Goal: Task Accomplishment & Management: Manage account settings

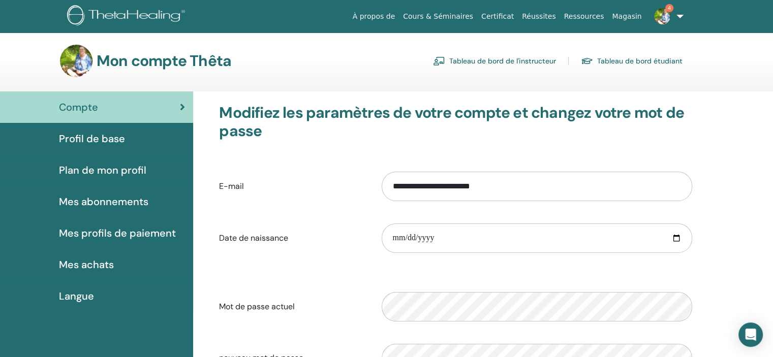
click at [95, 138] on span "Profil de base" at bounding box center [92, 138] width 66 height 15
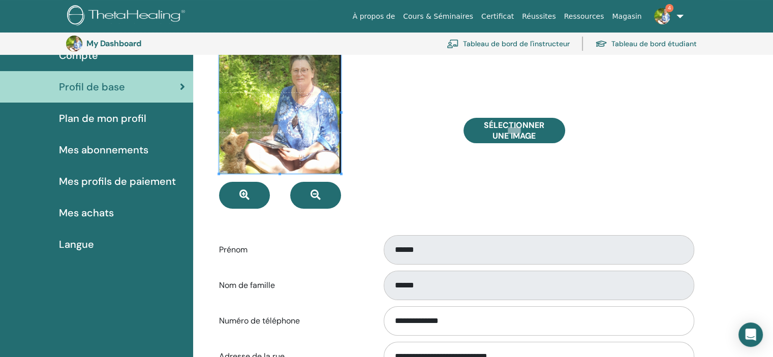
scroll to position [39, 0]
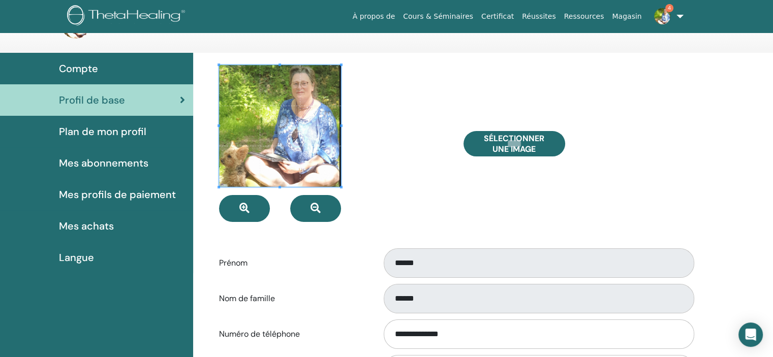
click at [98, 133] on span "Plan de mon profil" at bounding box center [102, 131] width 87 height 15
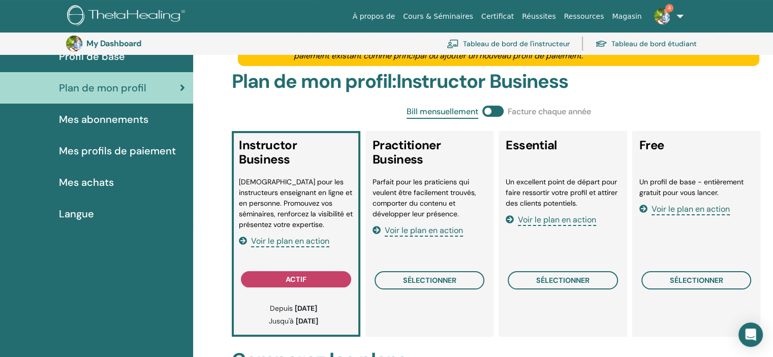
scroll to position [103, 0]
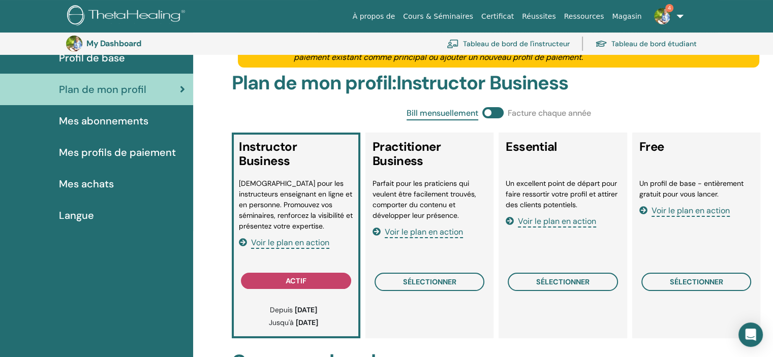
click at [543, 43] on link "Tableau de bord de l'instructeur" at bounding box center [508, 44] width 123 height 22
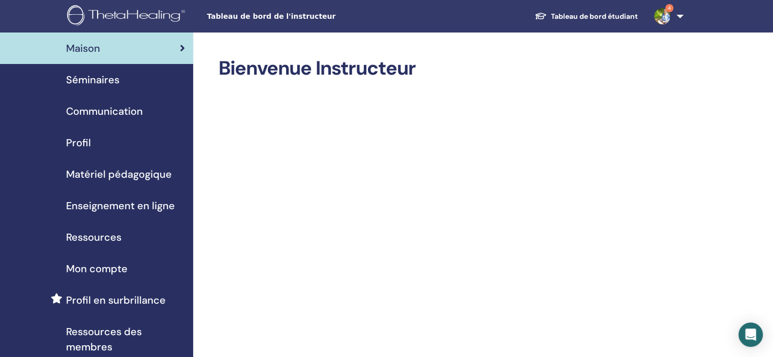
click at [79, 141] on span "Profil" at bounding box center [78, 142] width 25 height 15
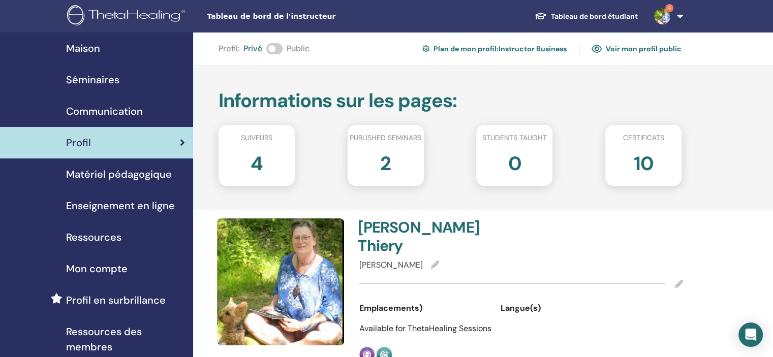
click at [105, 300] on span "Profil en surbrillance" at bounding box center [116, 300] width 100 height 15
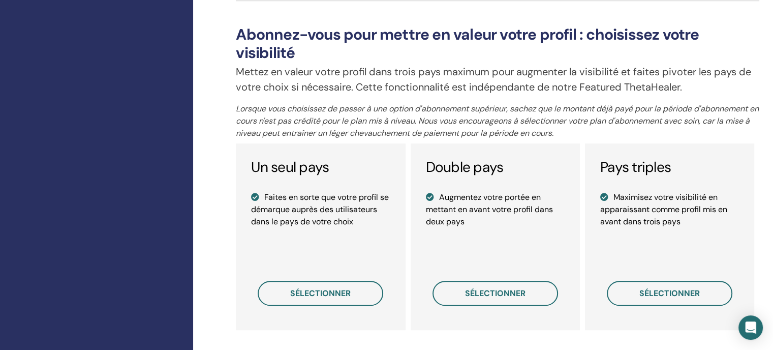
scroll to position [698, 0]
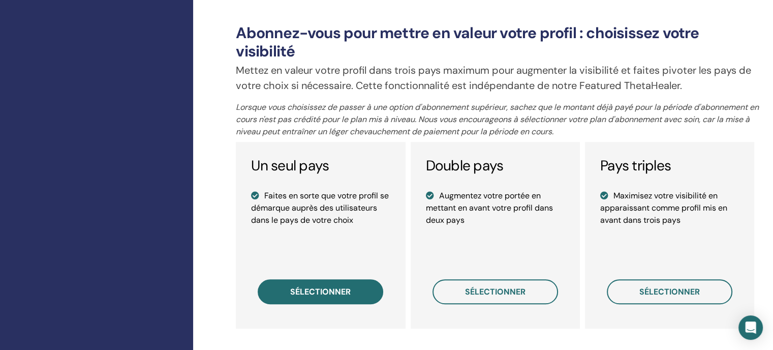
click at [341, 292] on span "sélectionner" at bounding box center [320, 291] width 61 height 11
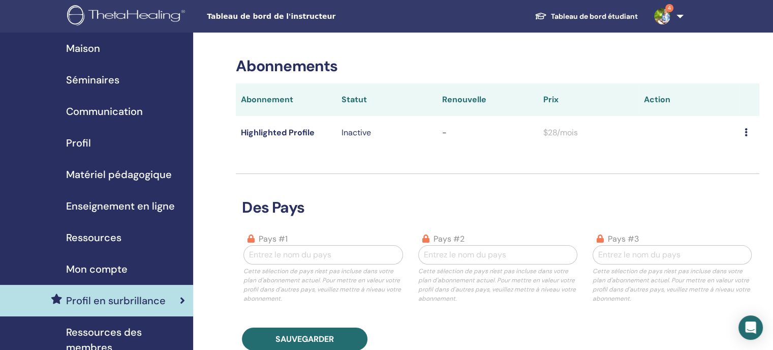
click at [115, 113] on span "Communication" at bounding box center [104, 111] width 77 height 15
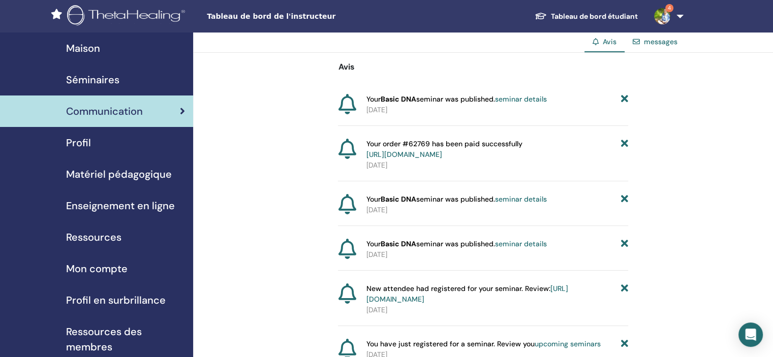
click at [84, 47] on span "Maison" at bounding box center [83, 48] width 34 height 15
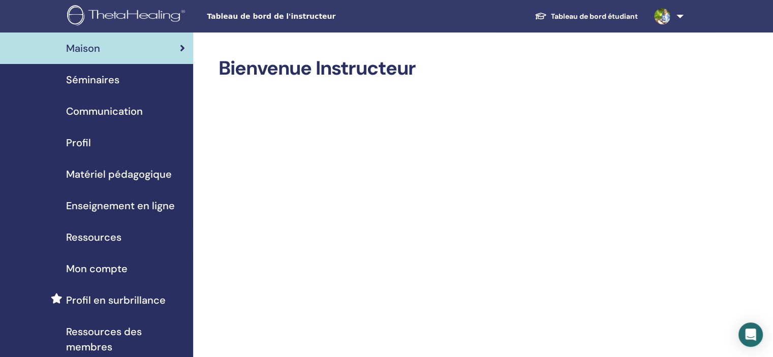
click at [117, 270] on span "Mon compte" at bounding box center [97, 268] width 62 height 15
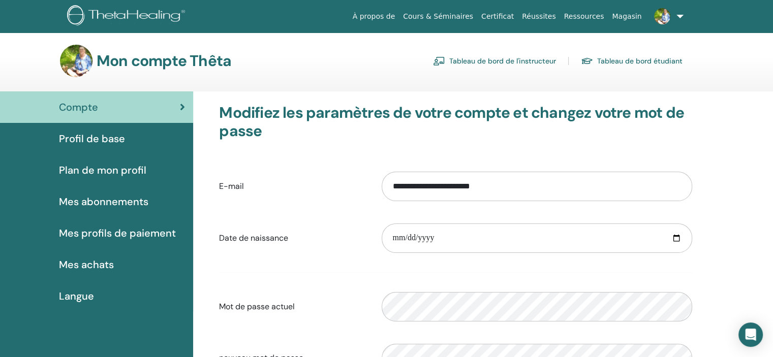
click at [101, 138] on span "Profil de base" at bounding box center [92, 138] width 66 height 15
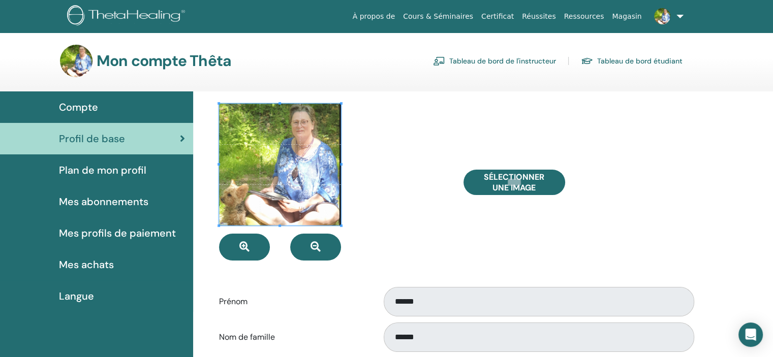
click at [106, 170] on span "Plan de mon profil" at bounding box center [102, 170] width 87 height 15
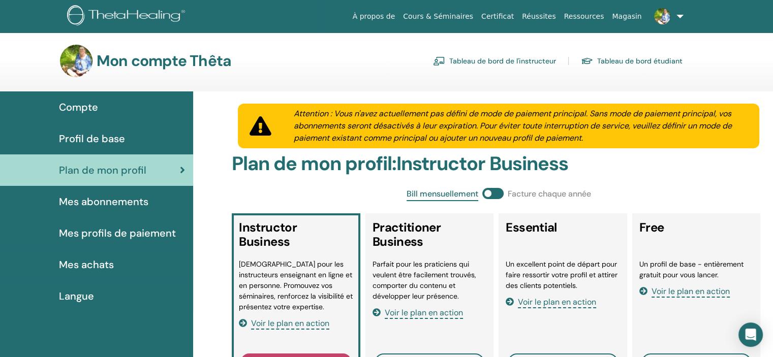
click at [494, 61] on link "Tableau de bord de l'instructeur" at bounding box center [494, 61] width 123 height 16
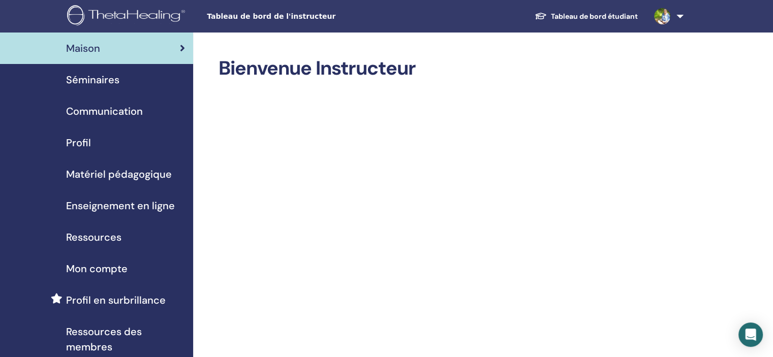
click at [83, 143] on span "Profil" at bounding box center [78, 142] width 25 height 15
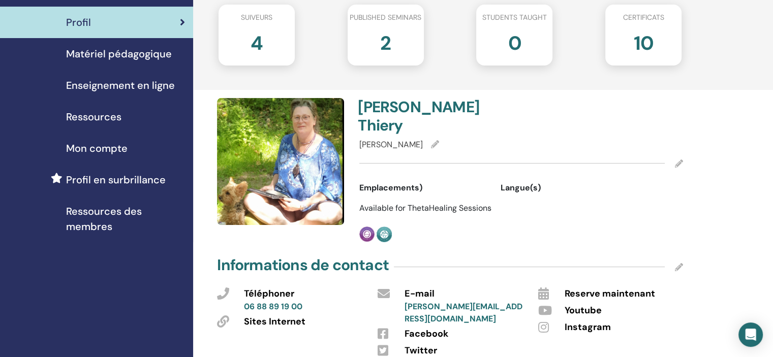
scroll to position [123, 0]
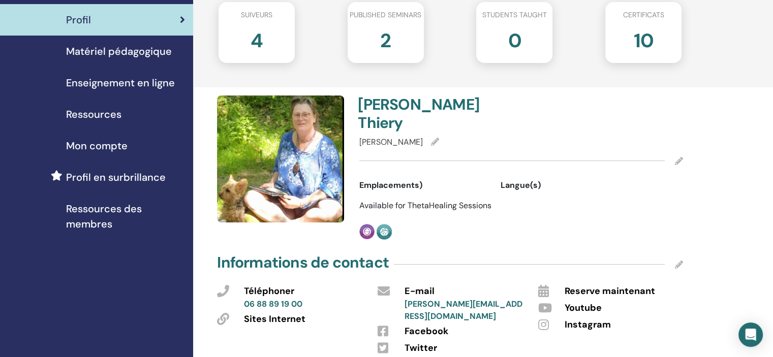
click at [677, 157] on icon at bounding box center [679, 161] width 8 height 8
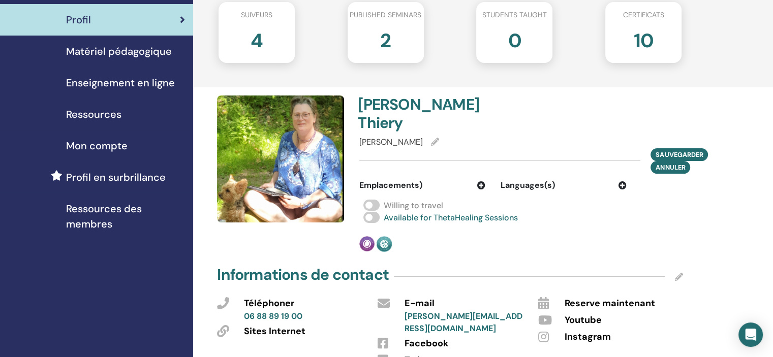
click at [513, 179] on span "Languages(s)" at bounding box center [528, 185] width 54 height 12
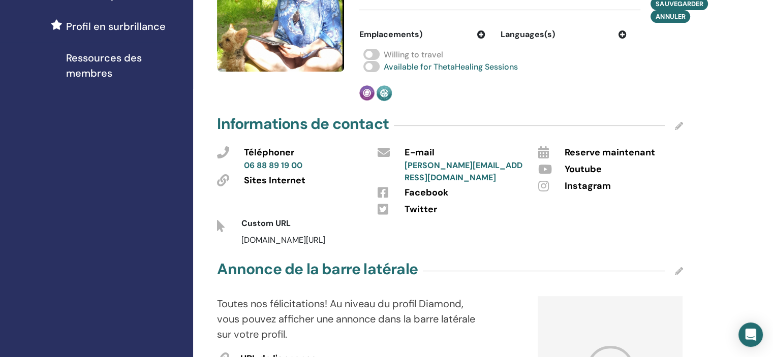
scroll to position [298, 0]
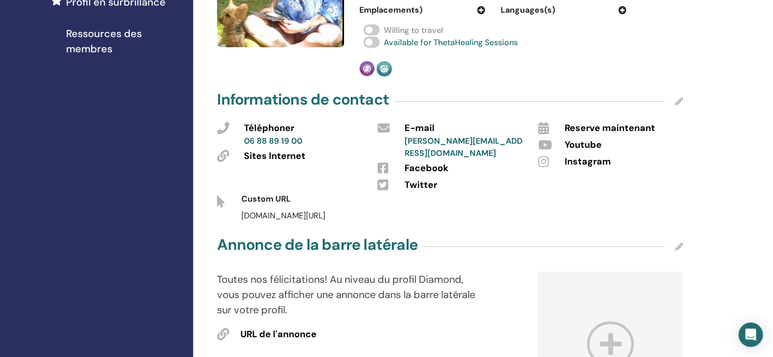
click at [676, 98] on icon at bounding box center [679, 102] width 8 height 8
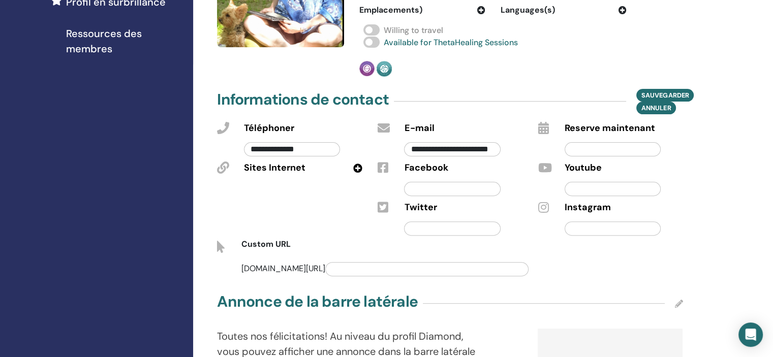
click at [358, 164] on icon at bounding box center [357, 168] width 9 height 9
click at [261, 182] on input "text" at bounding box center [292, 189] width 96 height 14
paste input "**********"
type input "**********"
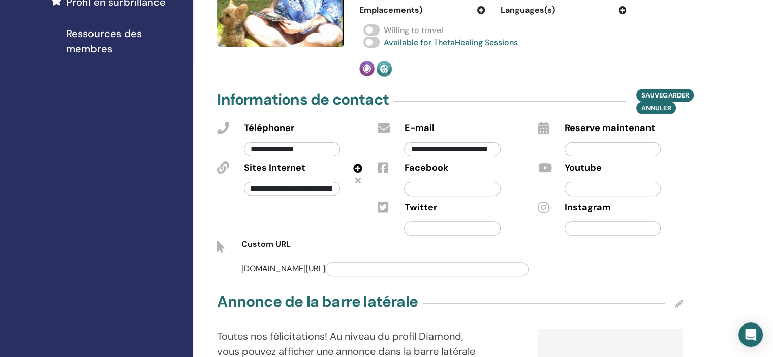
scroll to position [0, 0]
click at [574, 182] on input "text" at bounding box center [613, 189] width 96 height 14
click at [416, 182] on input "text" at bounding box center [452, 189] width 96 height 14
paste input "**********"
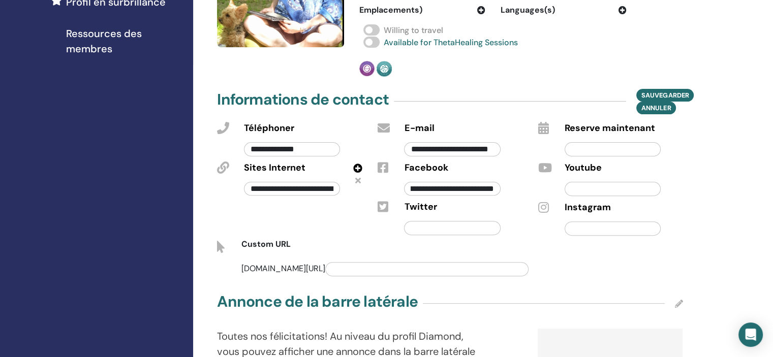
type input "**********"
click at [574, 182] on input "text" at bounding box center [613, 189] width 96 height 14
paste input "**********"
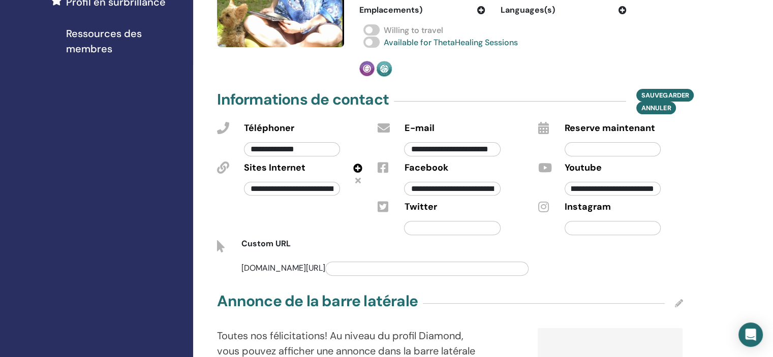
type input "**********"
click at [577, 221] on input "text" at bounding box center [613, 228] width 96 height 14
click at [336, 262] on input "text" at bounding box center [426, 269] width 203 height 14
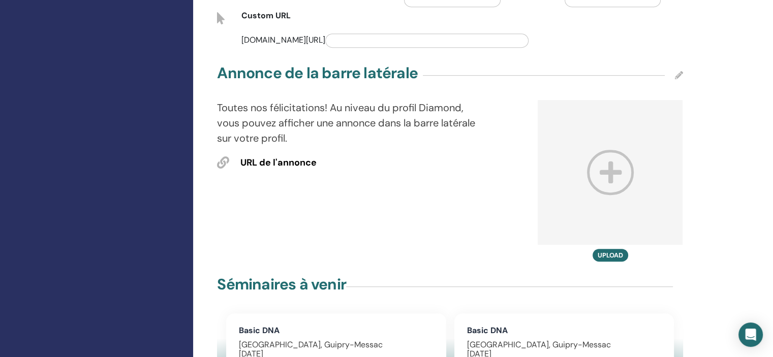
scroll to position [530, 0]
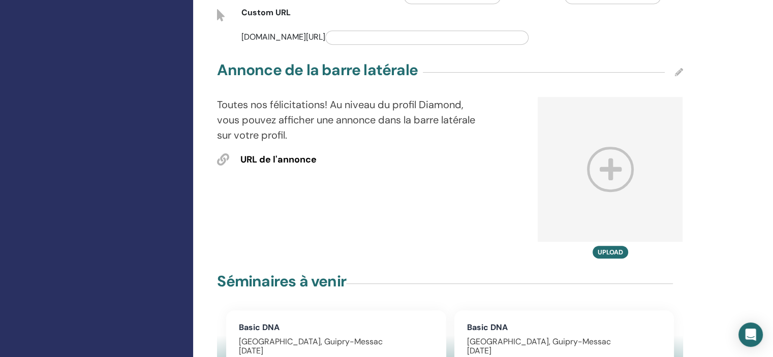
click at [289, 154] on span "URL de l'annonce" at bounding box center [279, 160] width 76 height 13
click at [677, 68] on icon at bounding box center [679, 72] width 8 height 8
click at [286, 174] on input "text" at bounding box center [311, 181] width 141 height 14
paste input "**********"
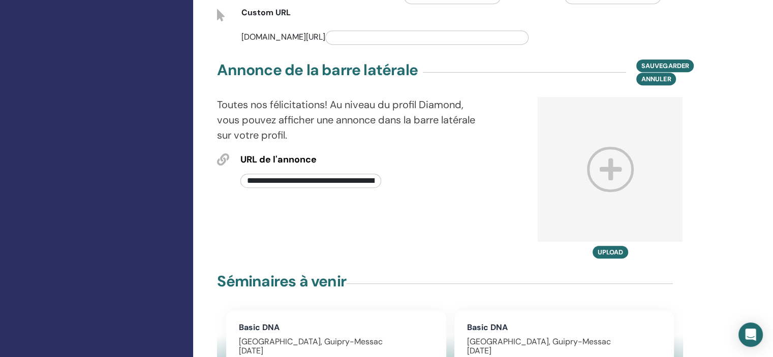
scroll to position [0, 132]
type input "**********"
click at [605, 246] on button "Upload" at bounding box center [611, 252] width 36 height 13
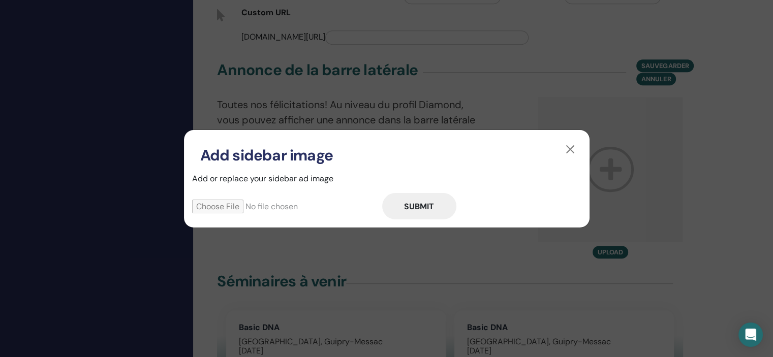
click at [236, 202] on input "file" at bounding box center [287, 207] width 190 height 14
type input "**********"
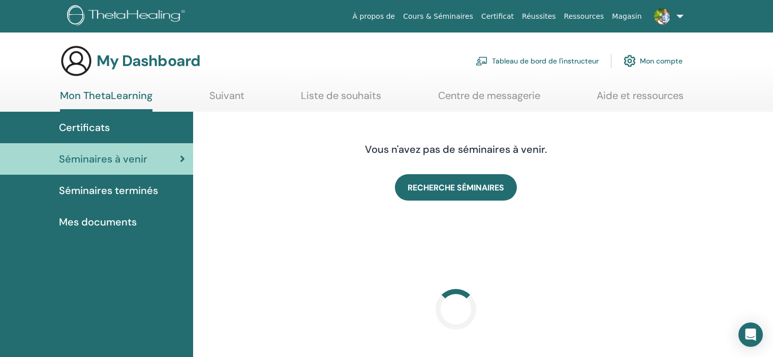
scroll to position [8, 0]
